Goal: Information Seeking & Learning: Learn about a topic

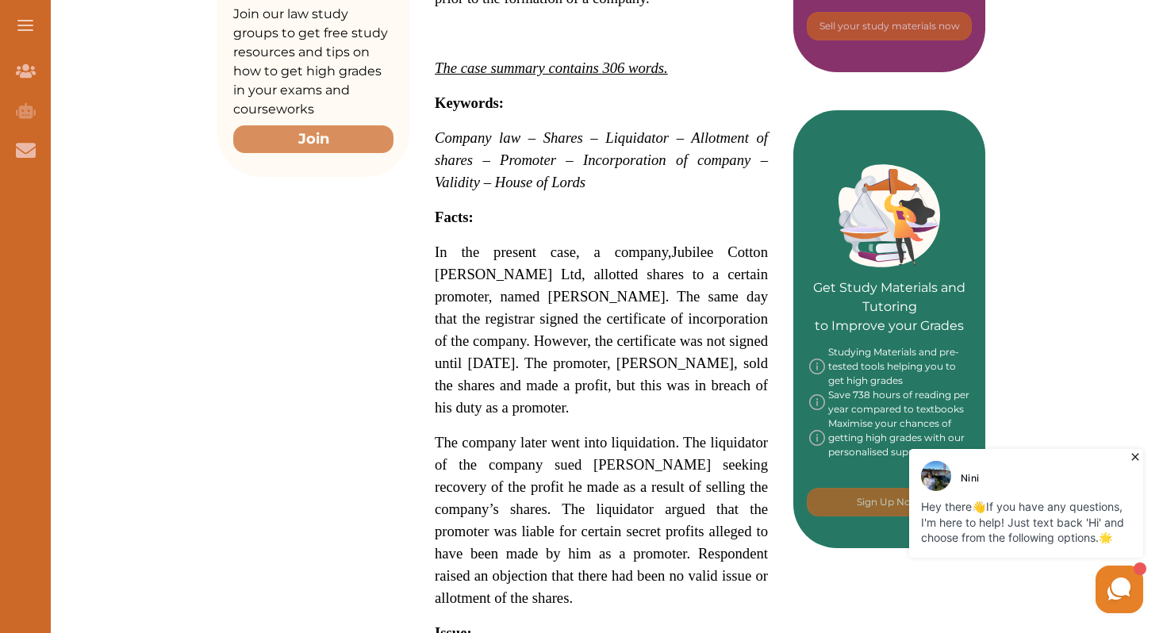
scroll to position [571, 0]
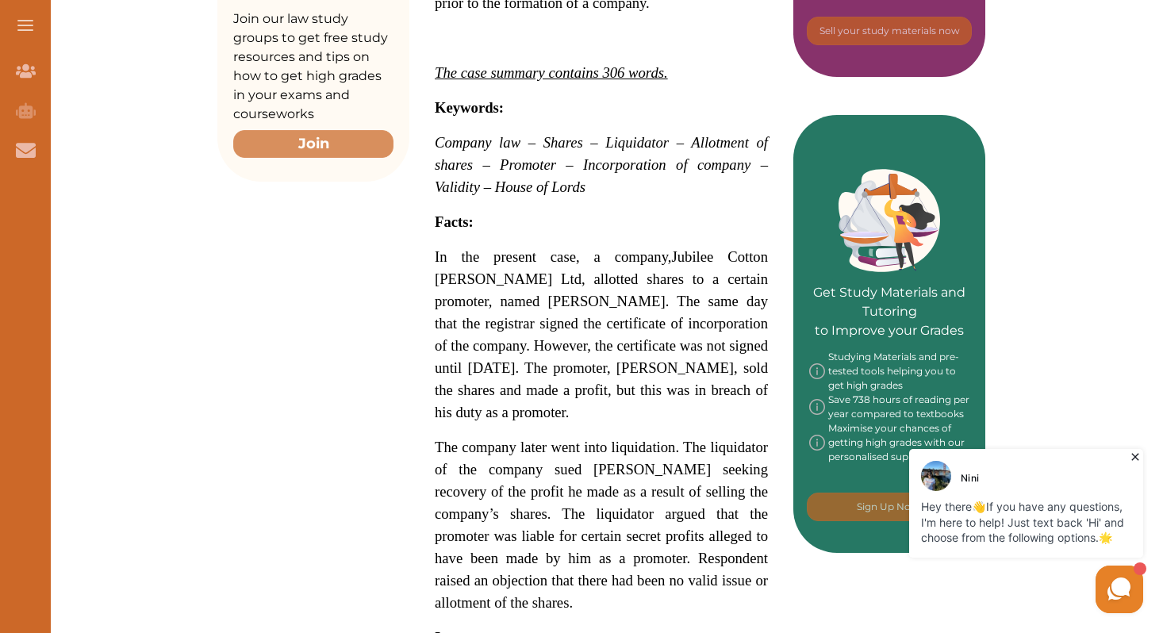
drag, startPoint x: 436, startPoint y: 169, endPoint x: 527, endPoint y: 387, distance: 236.6
click at [527, 387] on p "Jubilee Cotton [PERSON_NAME] Ltd v [PERSON_NAME] [1924] AC 958 is a UK Company …" at bounding box center [601, 564] width 333 height 1279
click at [642, 171] on div "We do not allow selecting and copying of our content. You can get our subscript…" at bounding box center [581, 316] width 1163 height 633
drag, startPoint x: 433, startPoint y: 165, endPoint x: 556, endPoint y: 484, distance: 341.9
click at [556, 484] on div "Jubilee Cotton [PERSON_NAME] Ltd v [PERSON_NAME] [1924] AC 958 is a UK Company …" at bounding box center [601, 506] width 384 height 1397
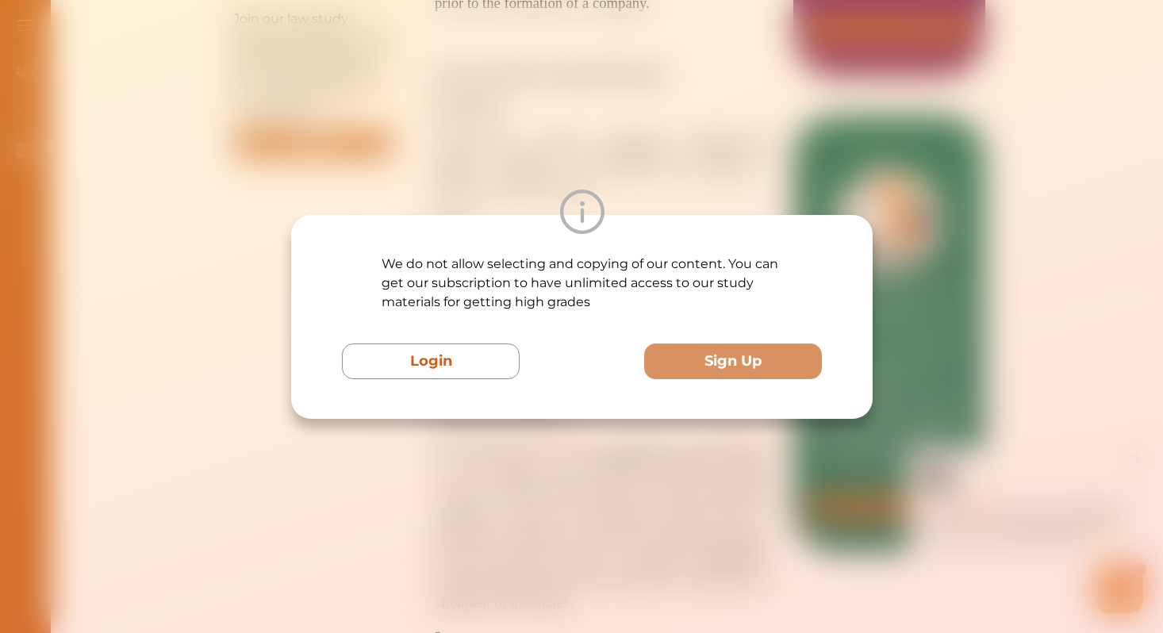
click at [556, 484] on div "We do not allow selecting and copying of our content. You can get our subscript…" at bounding box center [581, 316] width 1163 height 633
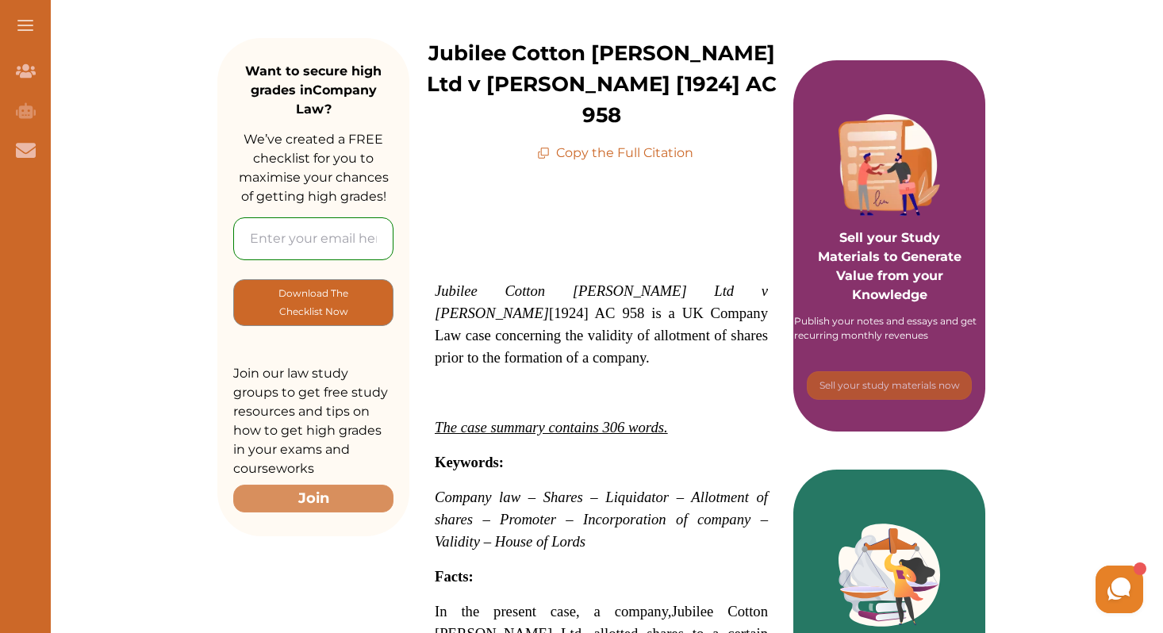
scroll to position [229, 0]
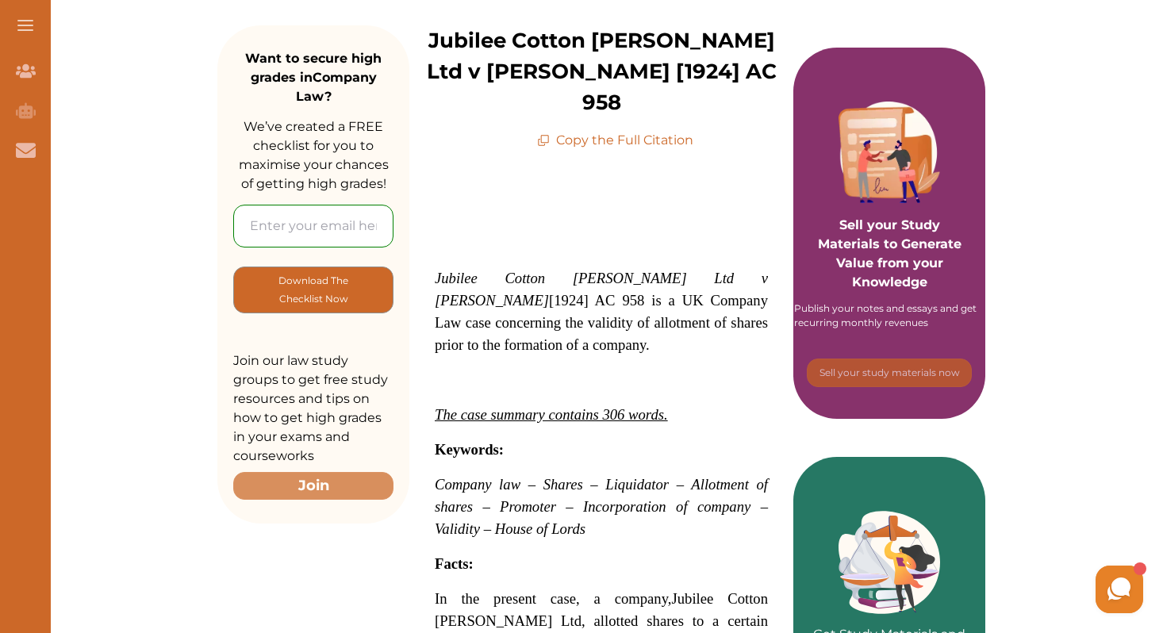
drag, startPoint x: 435, startPoint y: 238, endPoint x: 584, endPoint y: 416, distance: 232.1
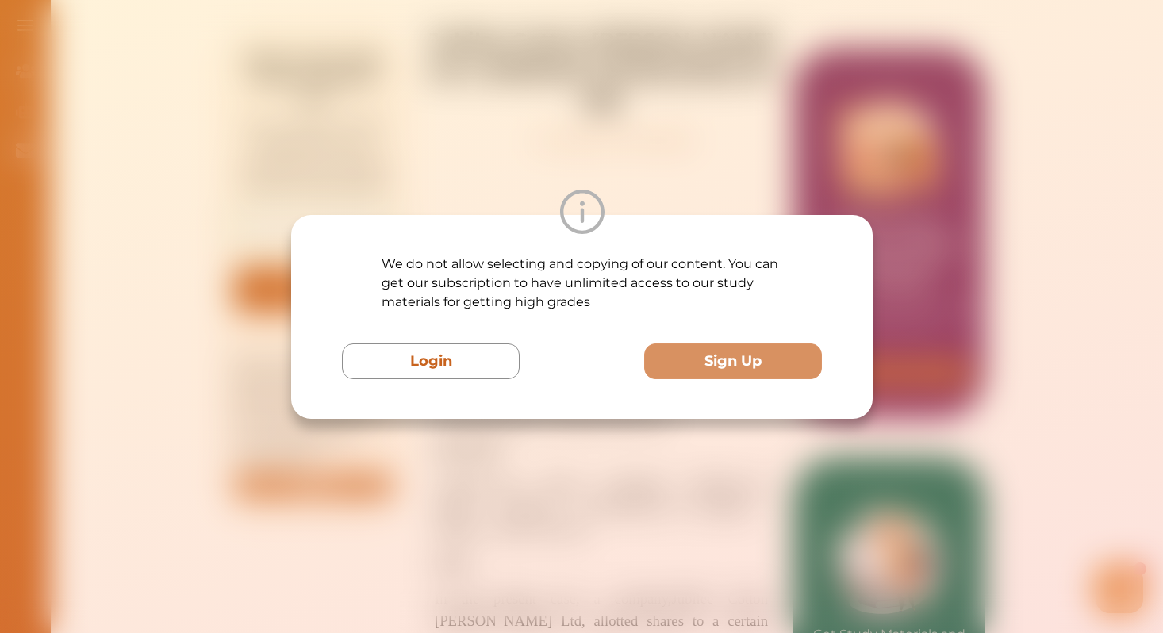
click at [483, 490] on div "We do not allow selecting and copying of our content. You can get our subscript…" at bounding box center [581, 316] width 1163 height 633
